Goal: Check status: Check status

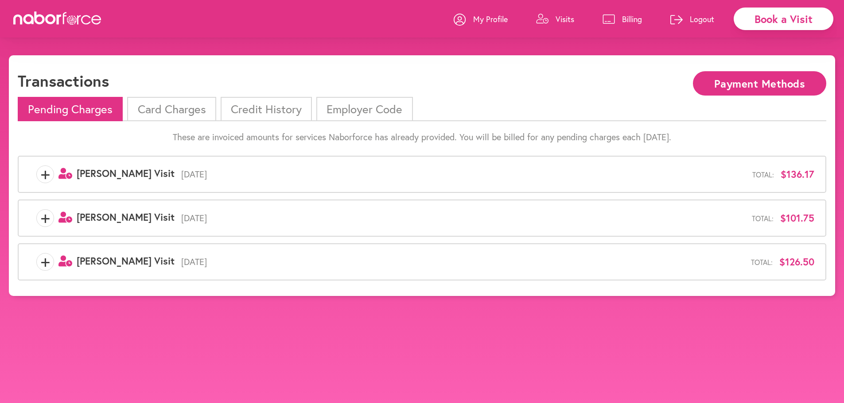
click at [167, 109] on li "Card Charges" at bounding box center [171, 109] width 89 height 24
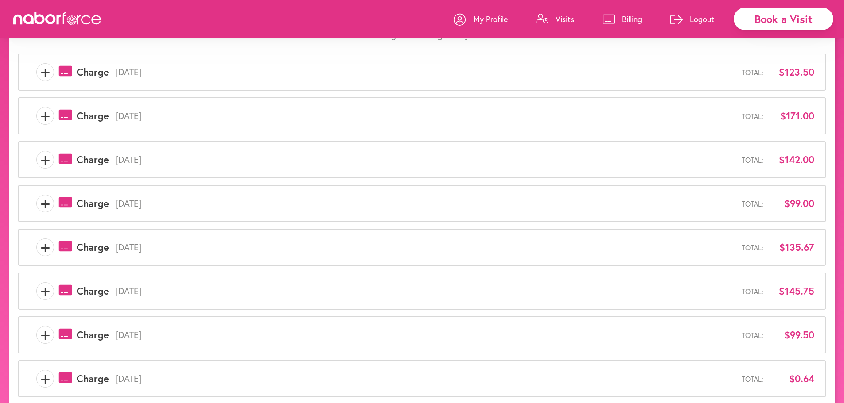
scroll to position [221, 0]
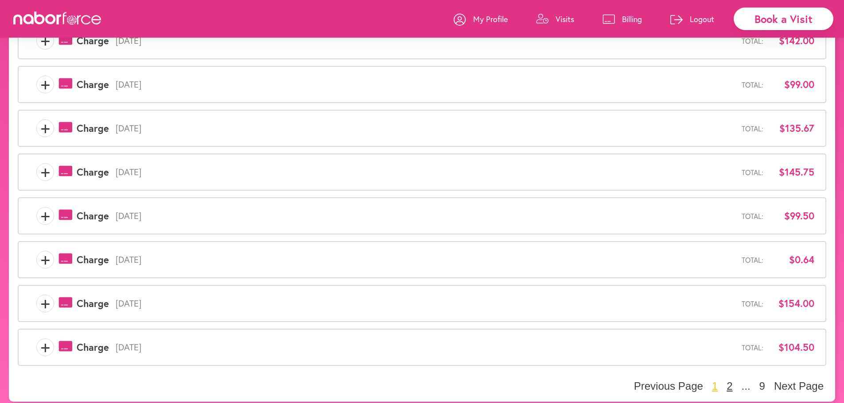
click at [726, 385] on button "2" at bounding box center [729, 386] width 11 height 13
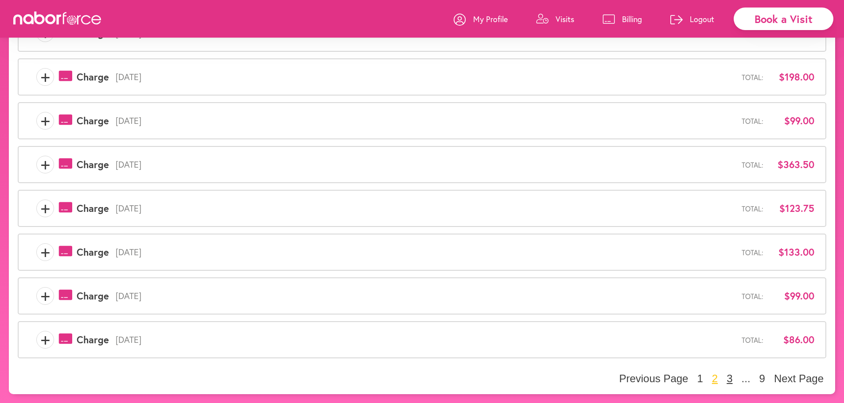
click at [728, 377] on button "3" at bounding box center [729, 378] width 11 height 13
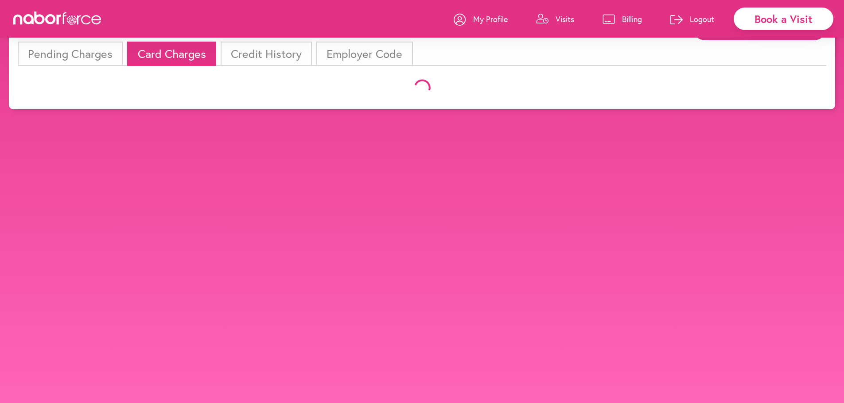
scroll to position [212, 0]
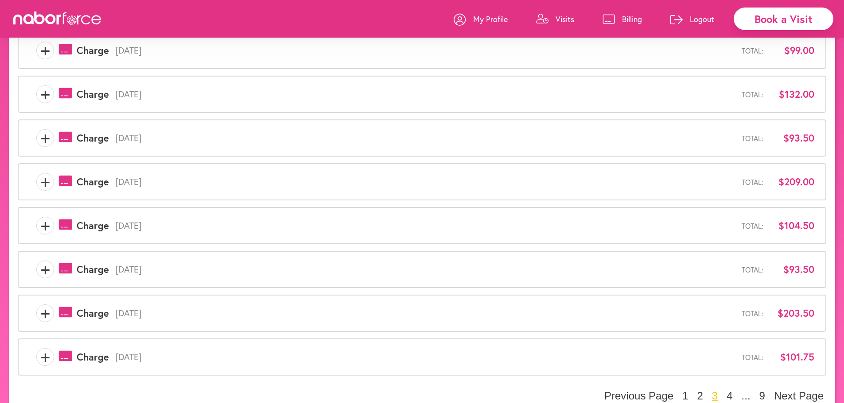
click at [695, 390] on div "Previous Page 1 2 3 4 ... 9 Next Page" at bounding box center [712, 396] width 228 height 13
click at [699, 398] on button "2" at bounding box center [699, 396] width 11 height 13
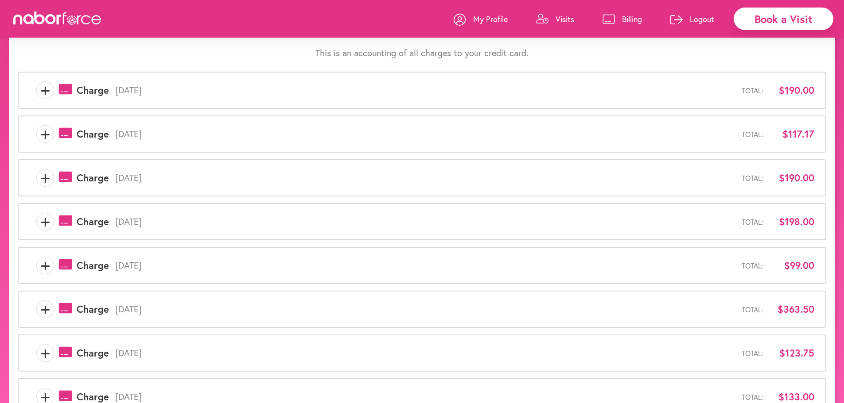
scroll to position [229, 0]
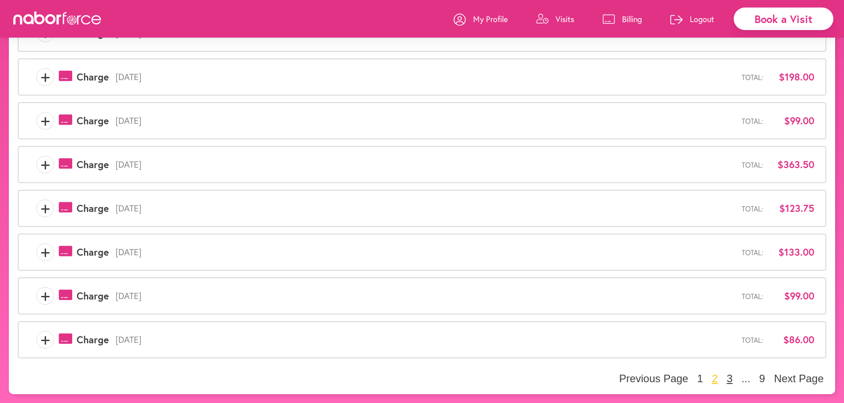
click at [725, 381] on button "3" at bounding box center [729, 378] width 11 height 13
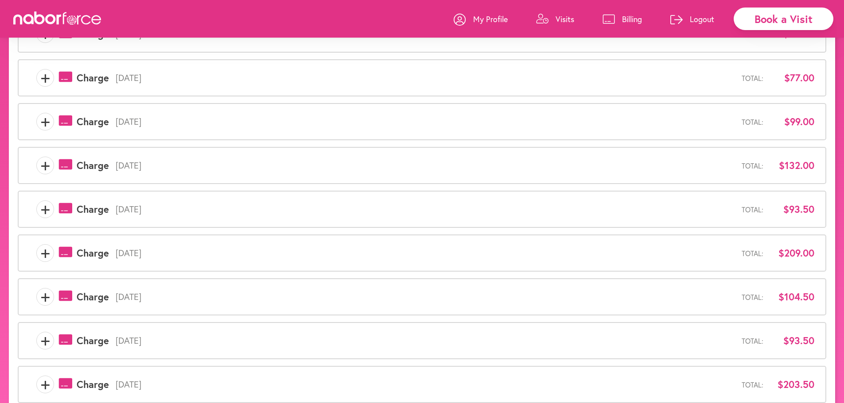
scroll to position [0, 0]
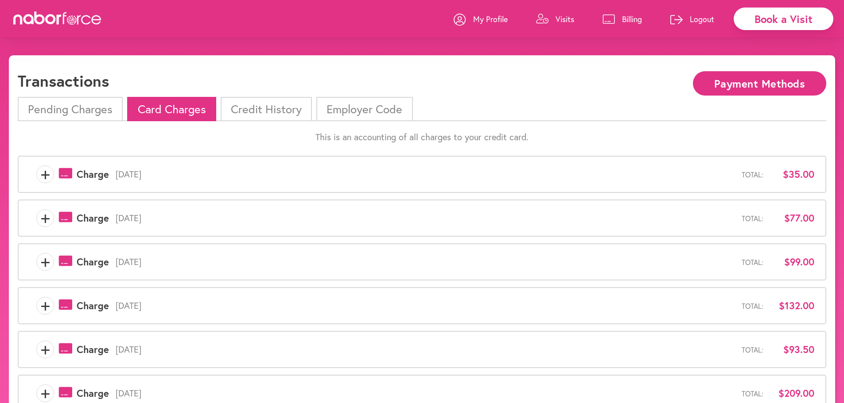
click at [78, 105] on li "Pending Charges" at bounding box center [70, 109] width 105 height 24
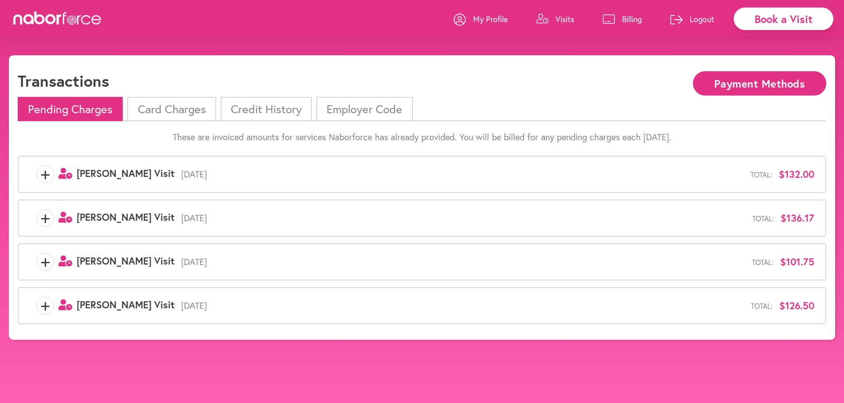
click at [42, 175] on span "+" at bounding box center [45, 175] width 17 height 18
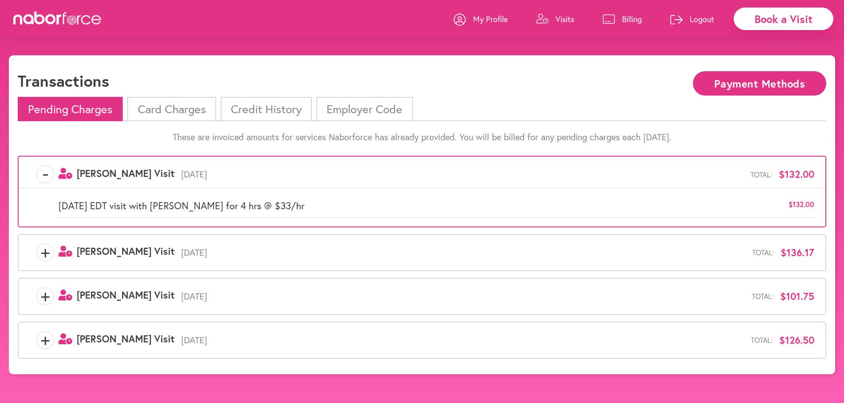
click at [572, 15] on p "Visits" at bounding box center [564, 19] width 19 height 11
